Goal: Feedback & Contribution: Submit feedback/report problem

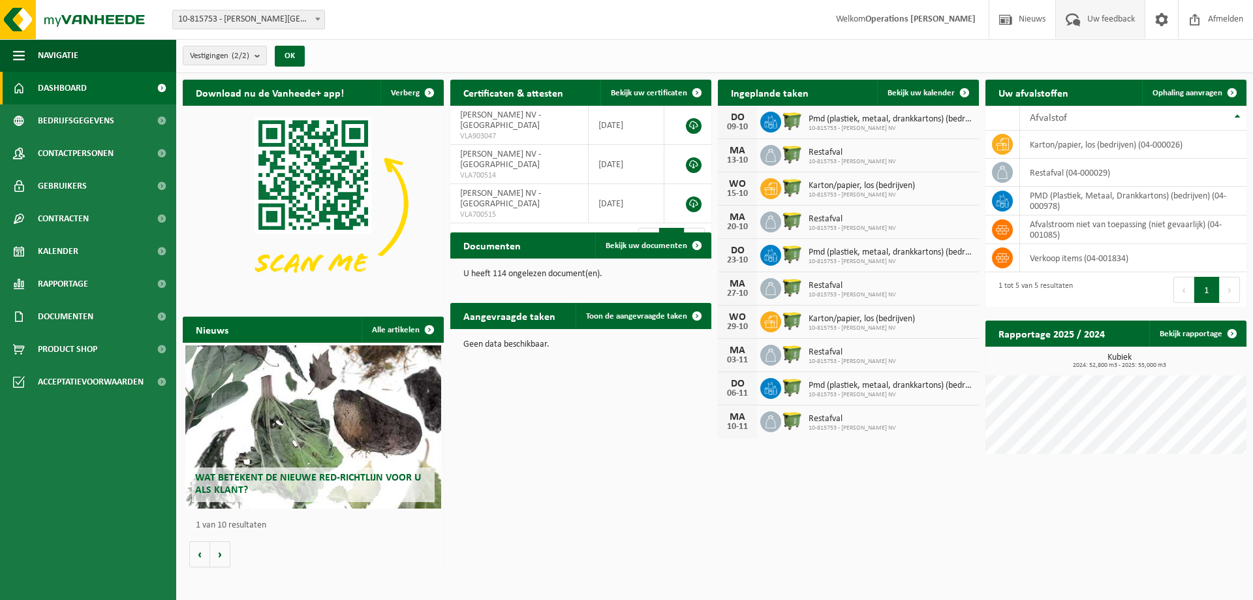
click at [1110, 21] on span "Uw feedback" at bounding box center [1111, 19] width 54 height 38
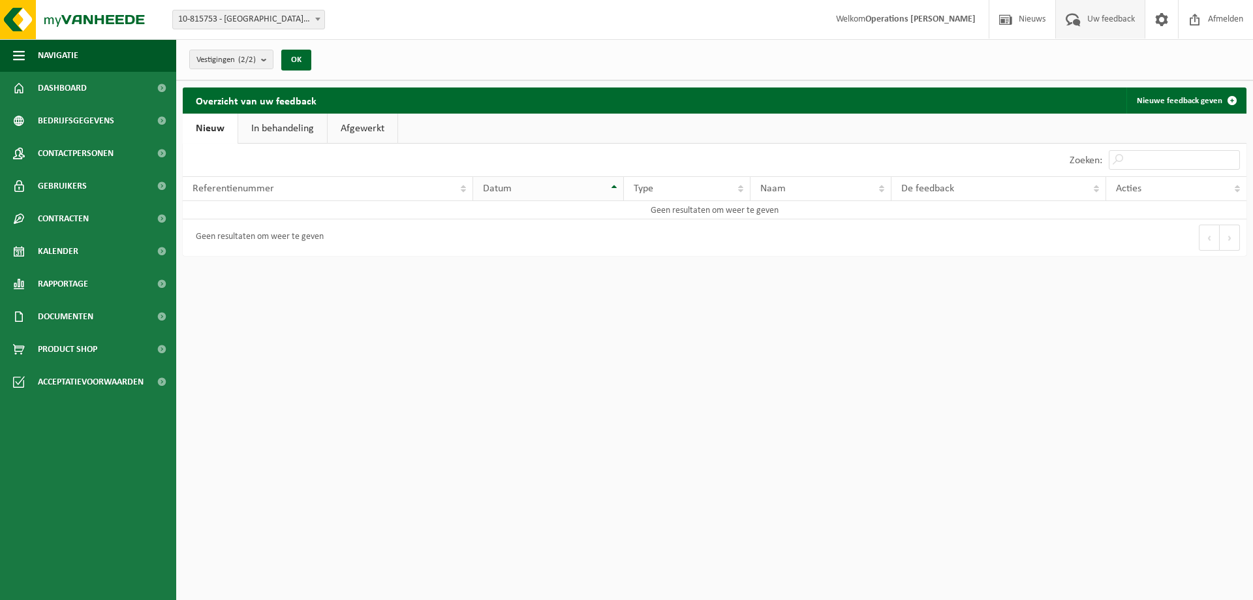
click at [613, 187] on th "Datum" at bounding box center [548, 188] width 150 height 25
click at [210, 125] on link "Nieuw" at bounding box center [210, 129] width 55 height 30
click at [465, 189] on th "Referentienummer" at bounding box center [328, 188] width 290 height 25
click at [1097, 187] on th "De feedback" at bounding box center [998, 188] width 215 height 25
click at [1171, 98] on link "Nieuwe feedback geven" at bounding box center [1185, 100] width 119 height 26
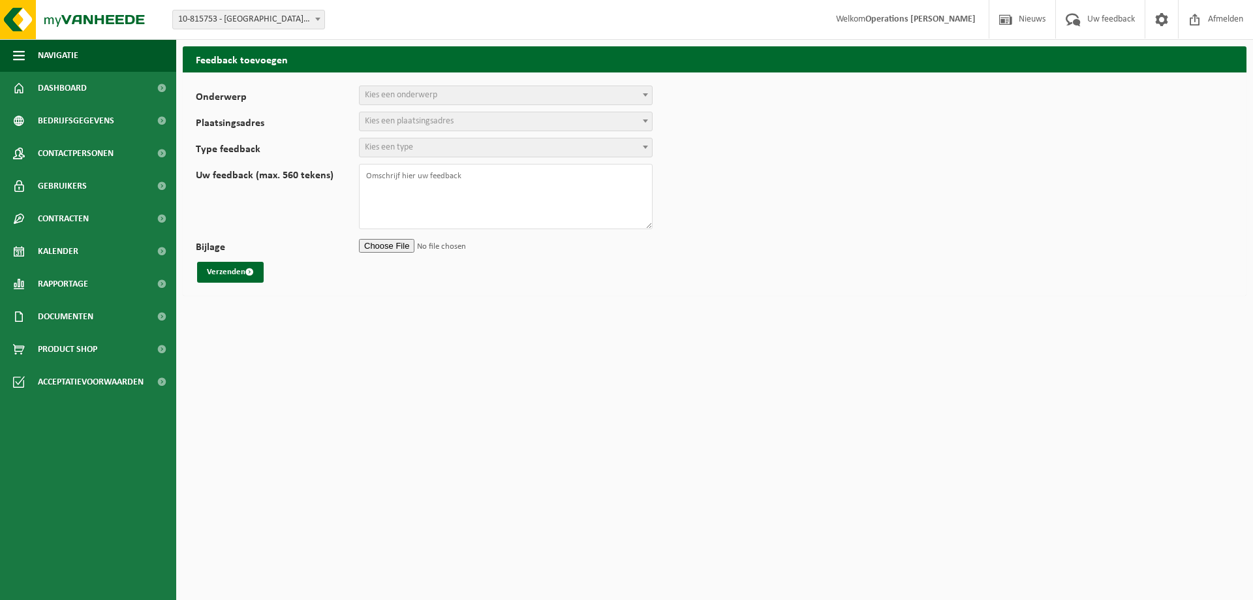
select select
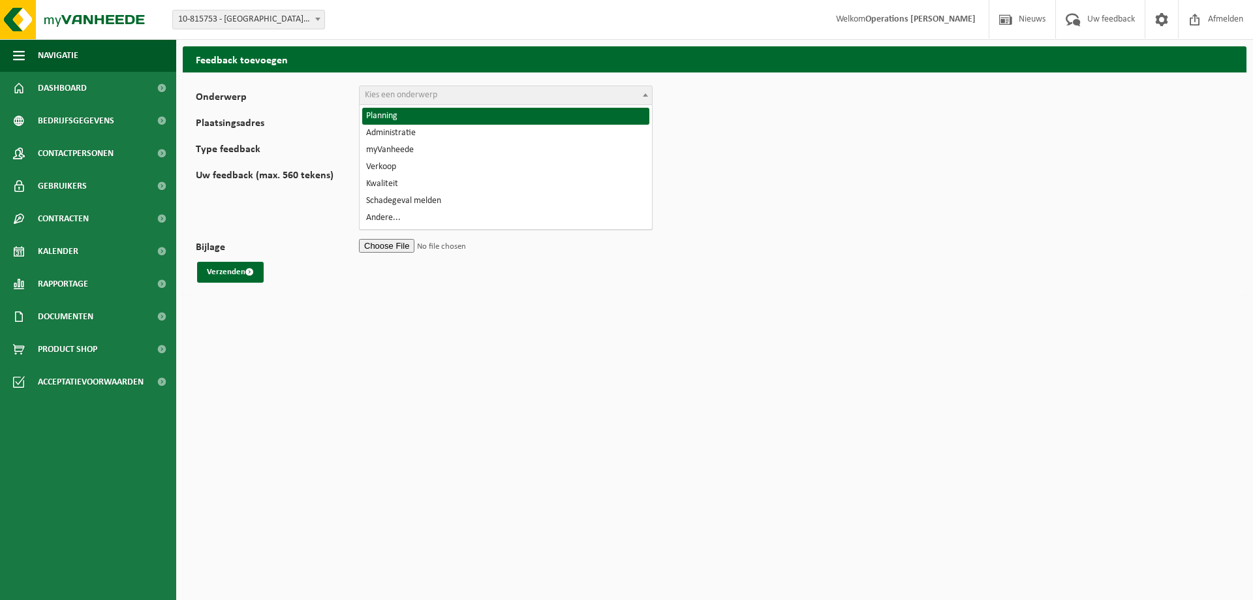
click at [647, 95] on b at bounding box center [645, 94] width 5 height 3
select select "1"
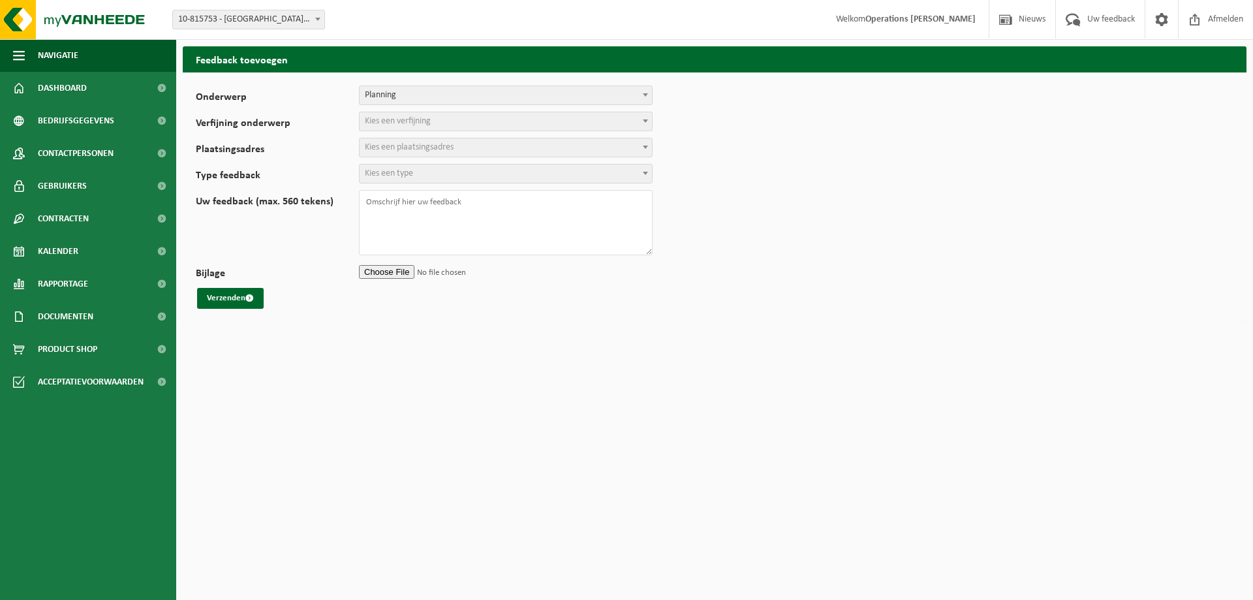
click at [649, 121] on span at bounding box center [645, 120] width 13 height 17
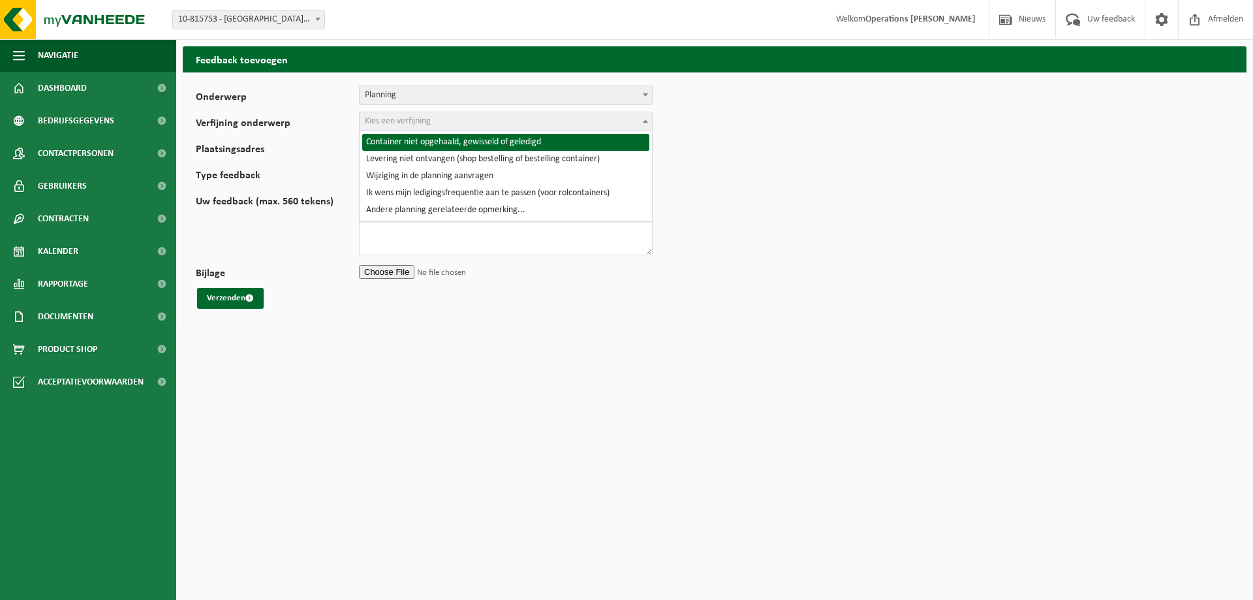
select select "2"
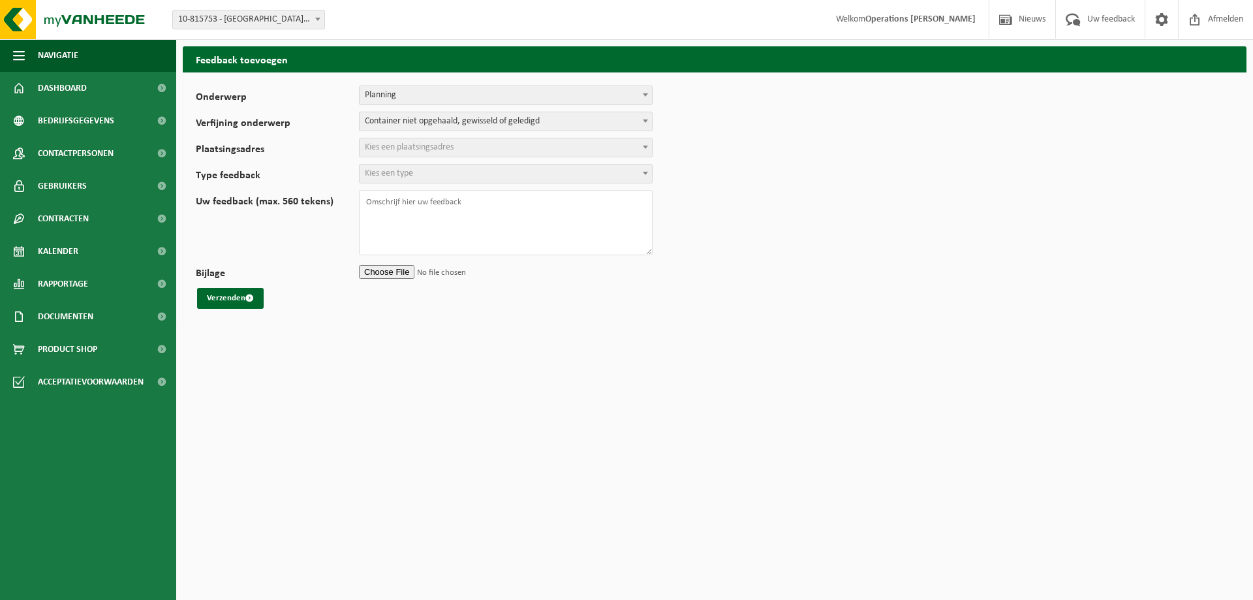
click at [645, 146] on b at bounding box center [645, 147] width 5 height 3
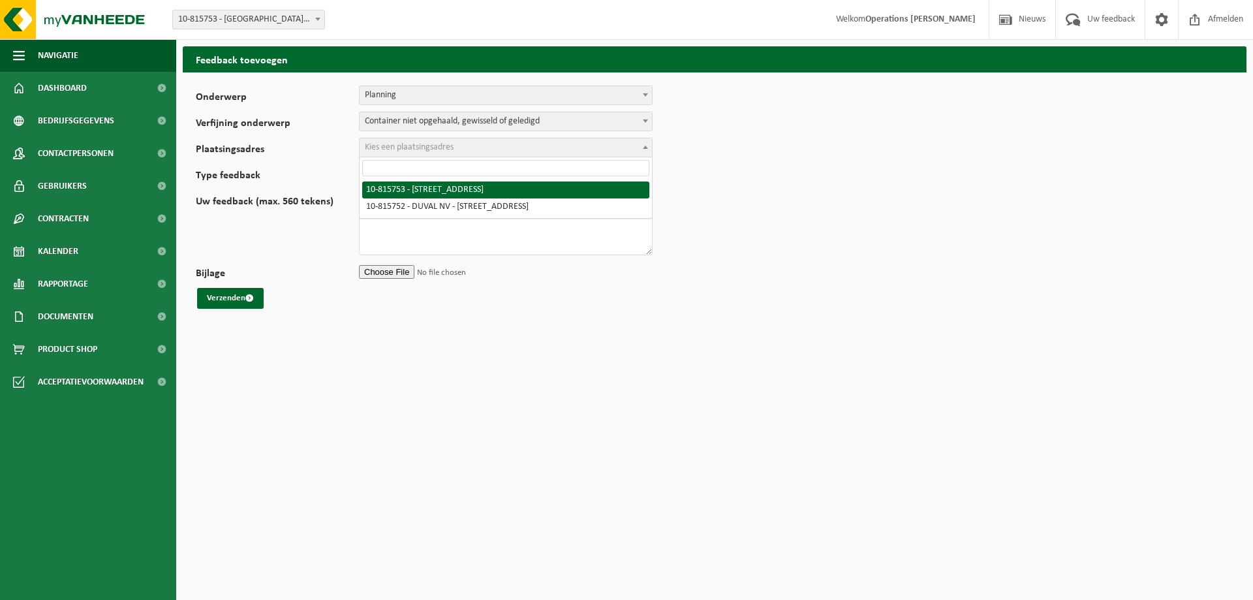
select select "40087"
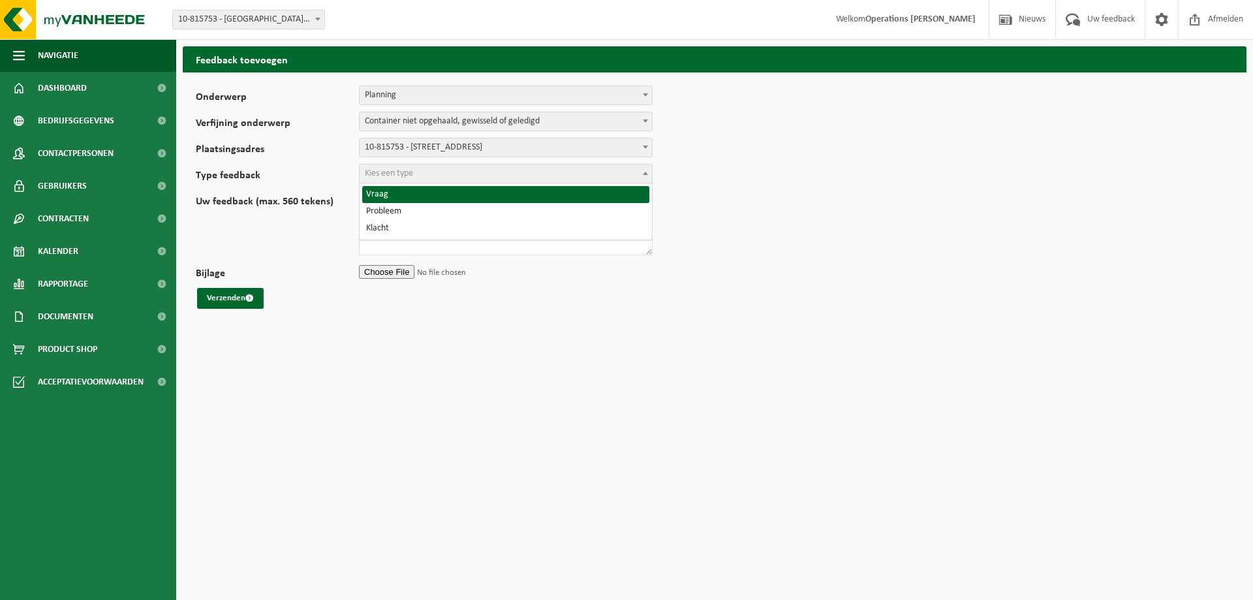
click at [647, 172] on b at bounding box center [645, 173] width 5 height 3
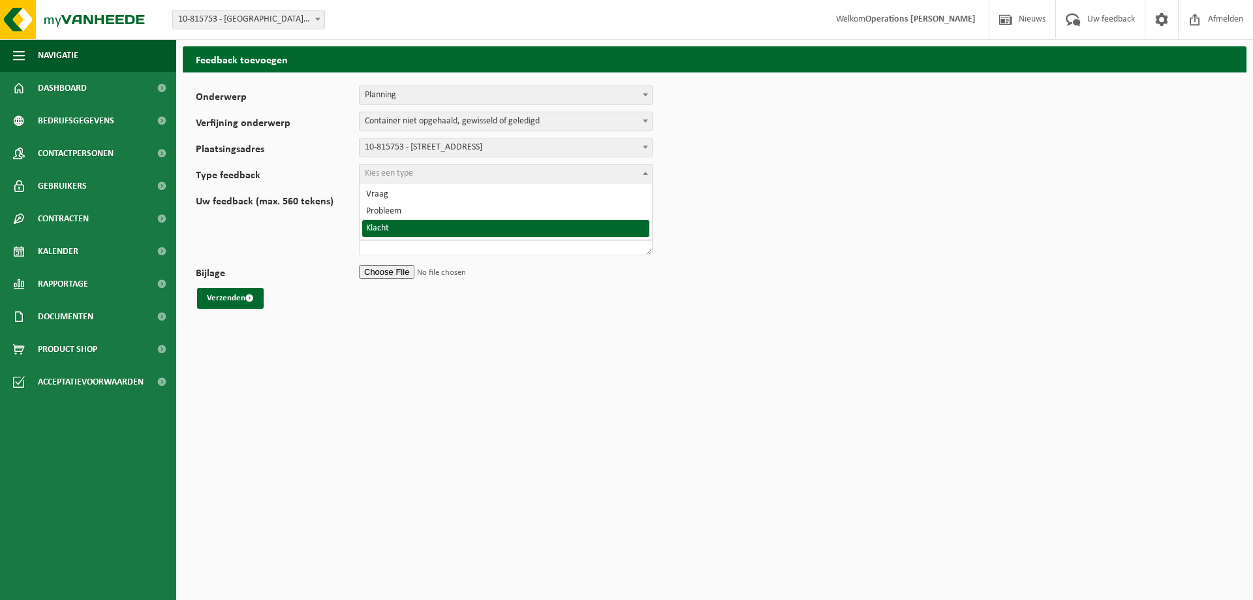
select select "COM"
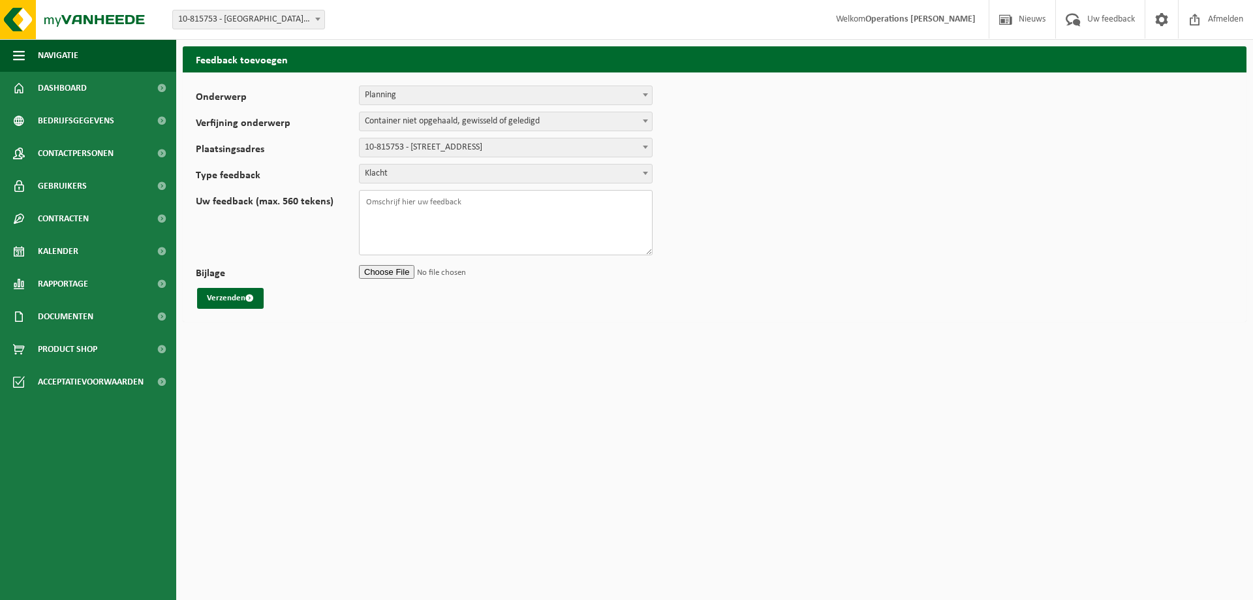
click at [384, 204] on textarea "Uw feedback (max. 560 tekens)" at bounding box center [506, 222] width 294 height 65
type textarea "Wij hebben een afhaaldatum van 6-10-25 gekregen, container was klaargezet maar …"
click at [221, 298] on button "Verzenden" at bounding box center [230, 298] width 67 height 21
